Goal: Check status

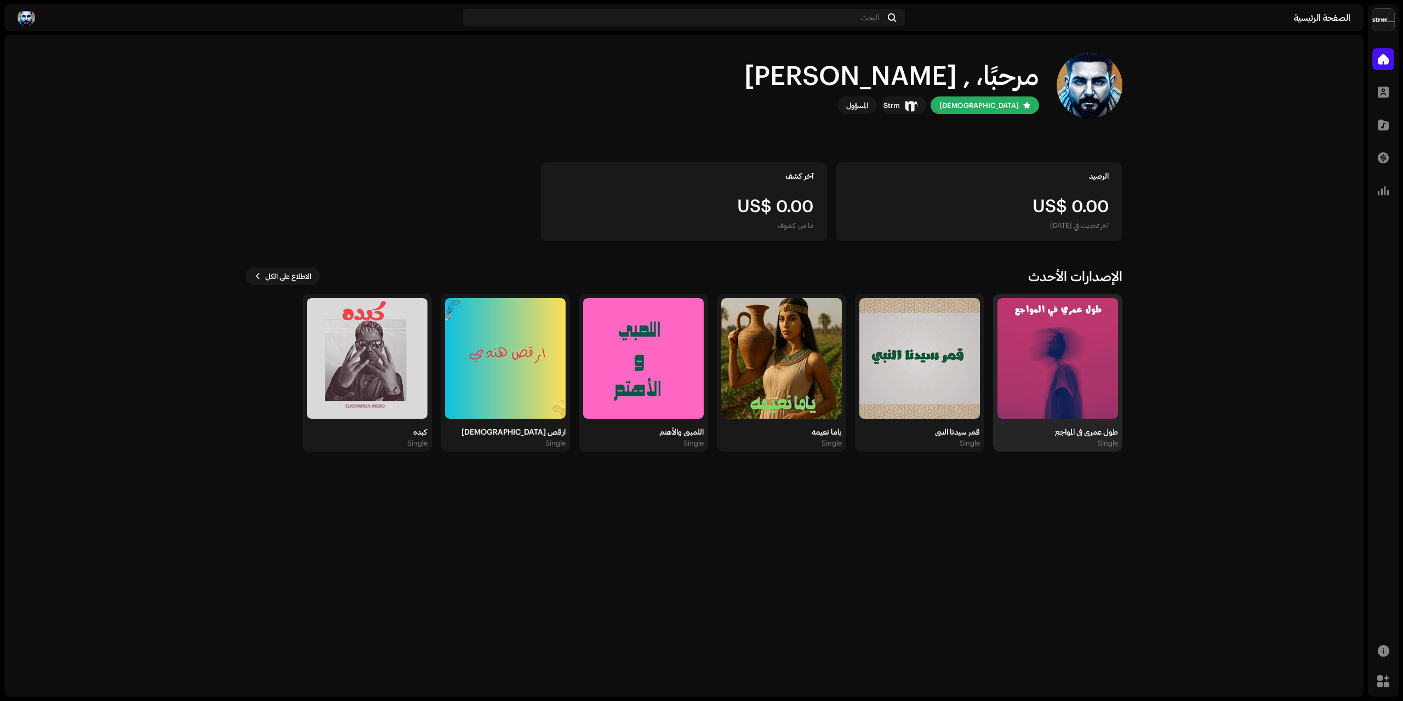
click at [1058, 392] on img at bounding box center [1058, 358] width 121 height 121
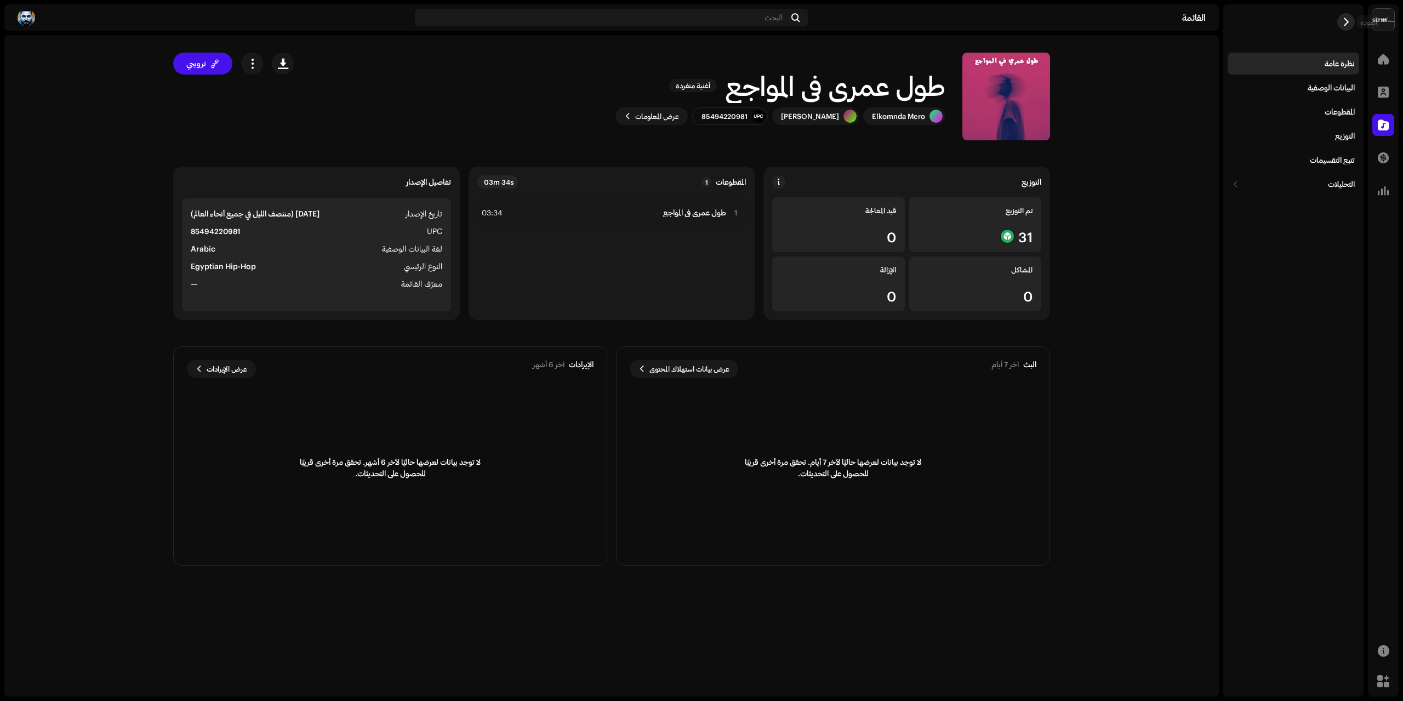
click at [1350, 26] on button "button" at bounding box center [1346, 22] width 18 height 18
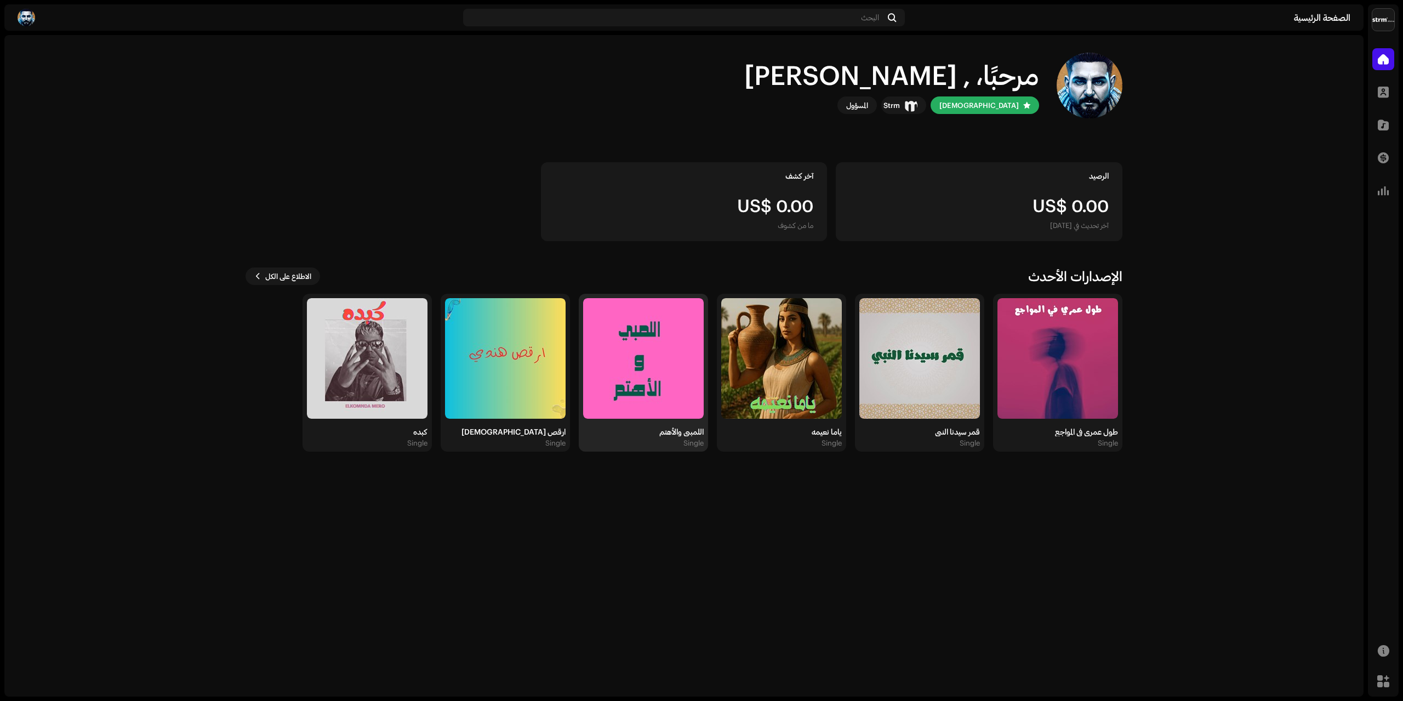
click at [659, 385] on img at bounding box center [643, 358] width 121 height 121
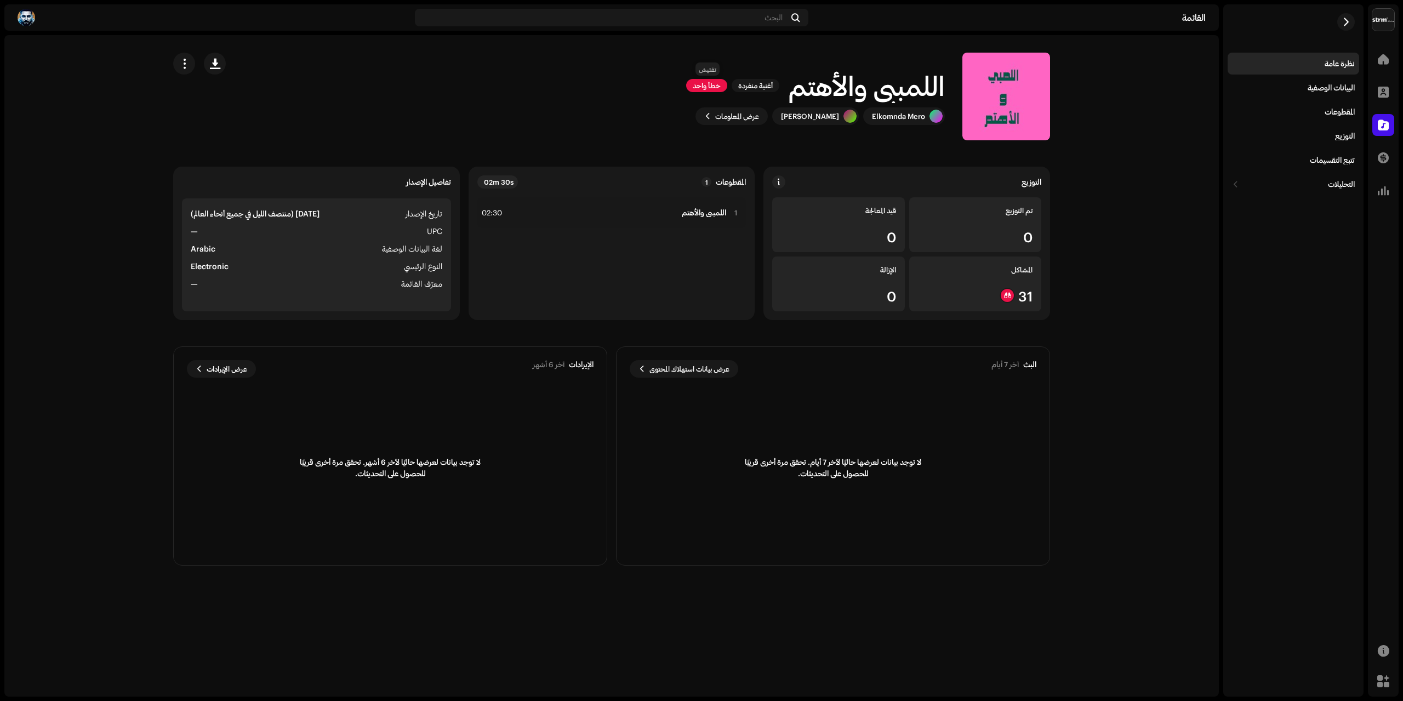
click at [707, 86] on span "خطأ واحد" at bounding box center [706, 85] width 41 height 13
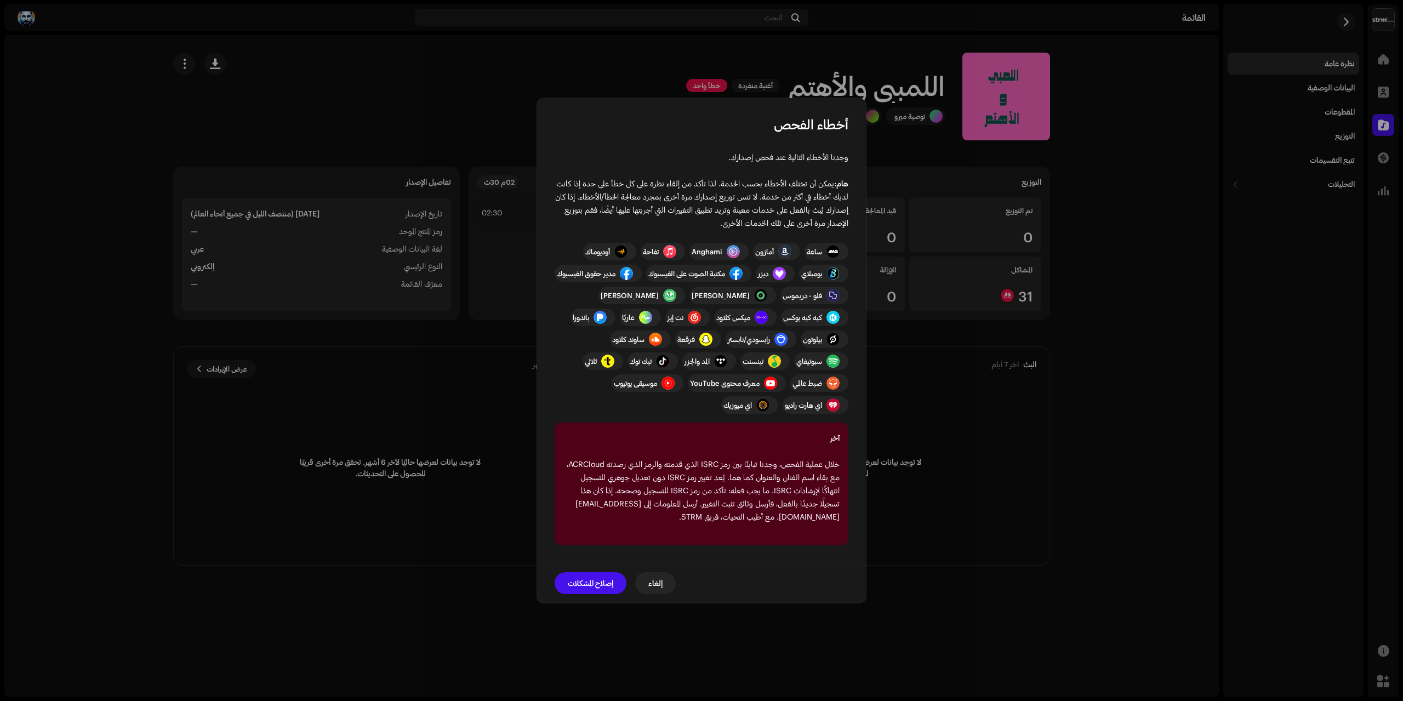
click at [670, 581] on button "إلغاء" at bounding box center [655, 583] width 41 height 22
